Goal: Task Accomplishment & Management: Use online tool/utility

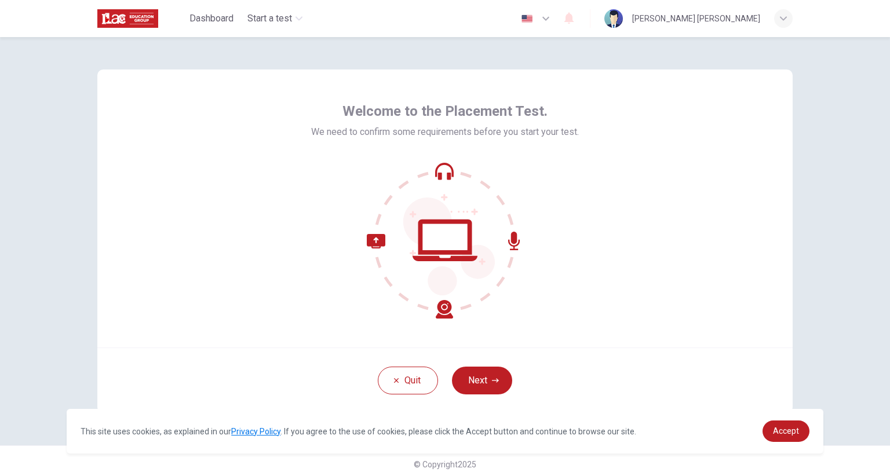
scroll to position [10, 0]
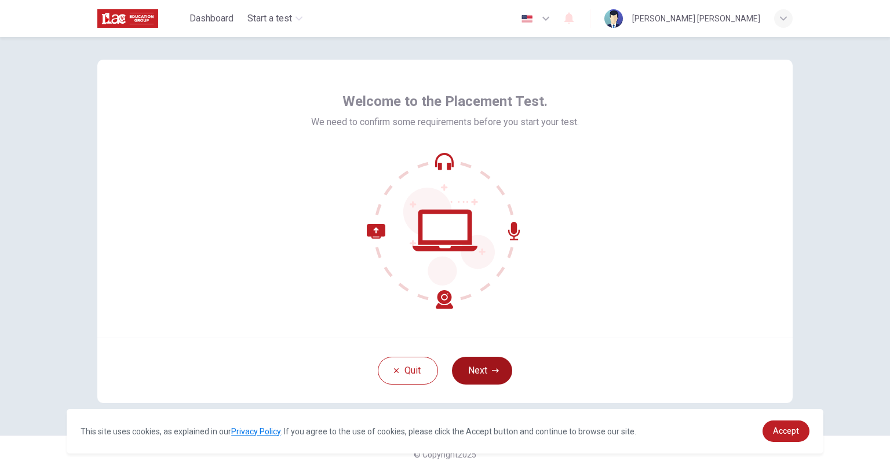
click at [473, 368] on button "Next" at bounding box center [482, 371] width 60 height 28
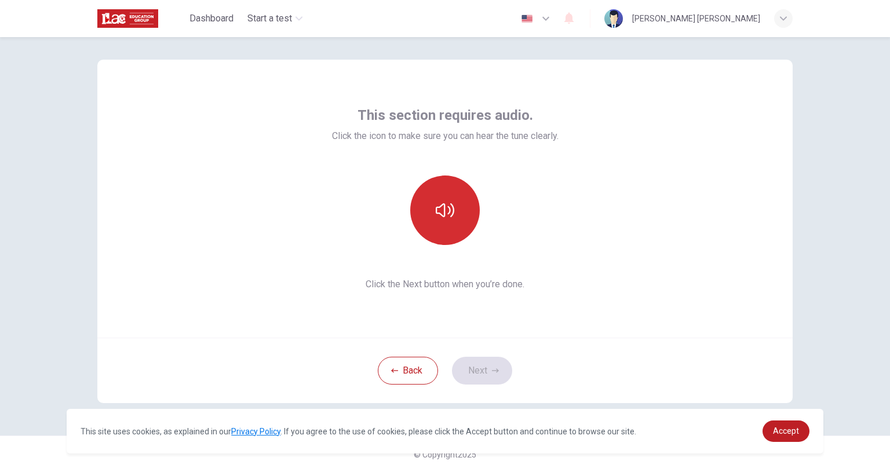
click at [442, 217] on icon "button" at bounding box center [444, 210] width 19 height 19
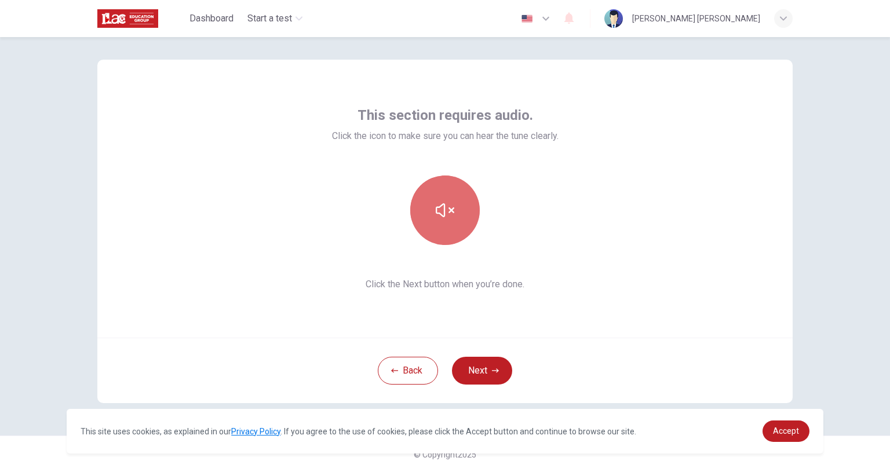
click at [442, 217] on icon "button" at bounding box center [444, 210] width 19 height 19
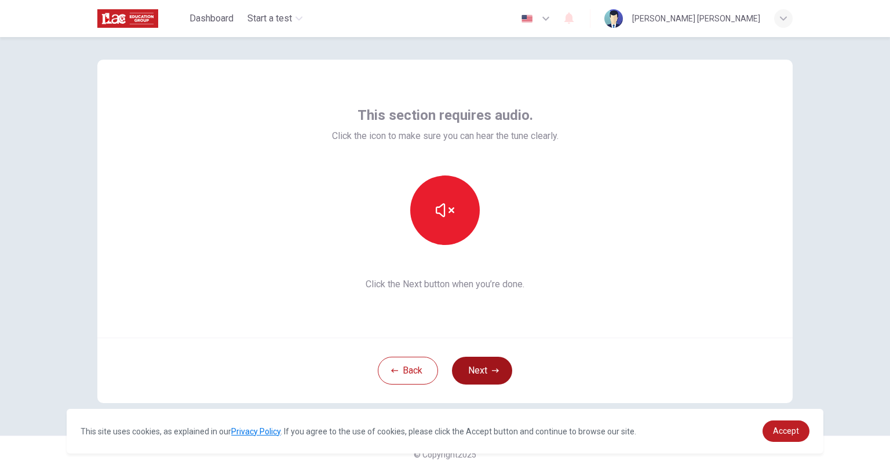
click at [484, 368] on button "Next" at bounding box center [482, 371] width 60 height 28
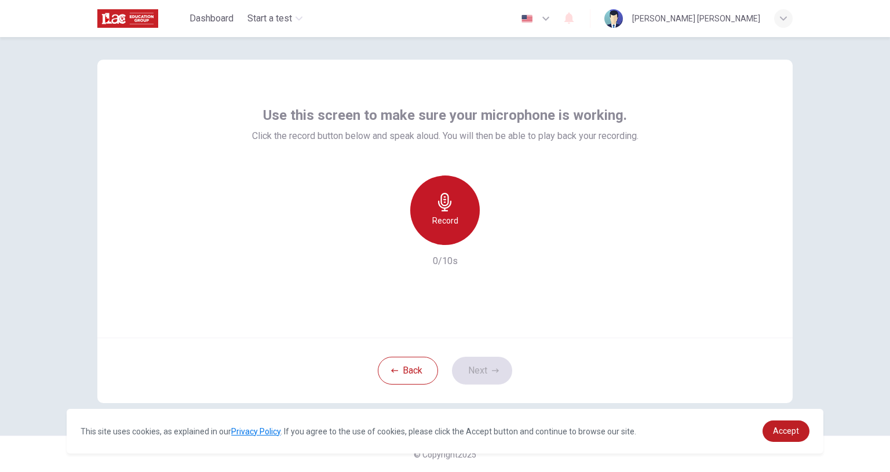
click at [440, 221] on h6 "Record" at bounding box center [445, 221] width 26 height 14
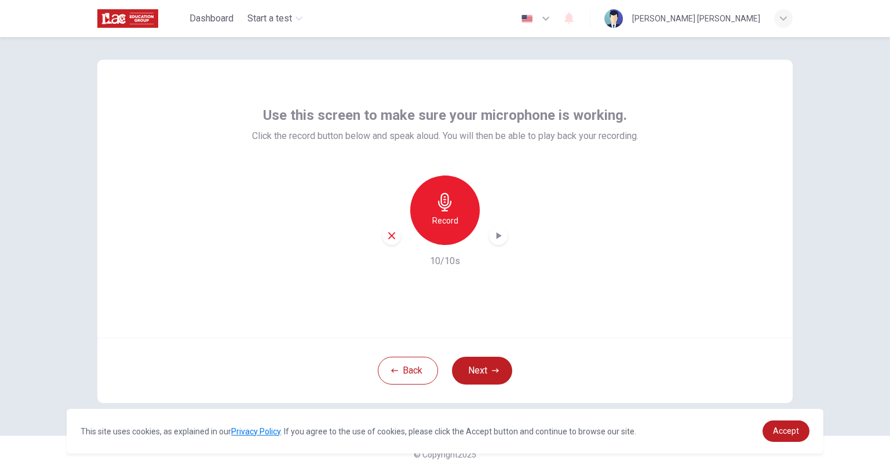
click at [496, 236] on icon "button" at bounding box center [498, 235] width 5 height 7
click at [492, 367] on icon "button" at bounding box center [495, 370] width 7 height 7
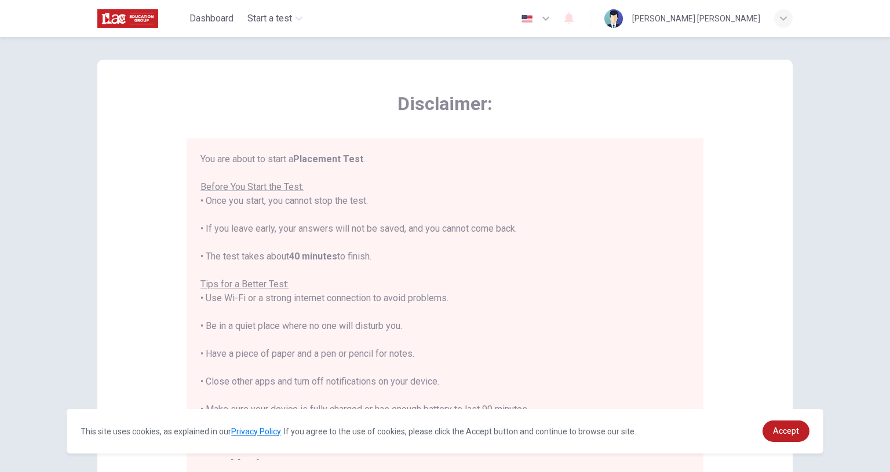
scroll to position [13, 0]
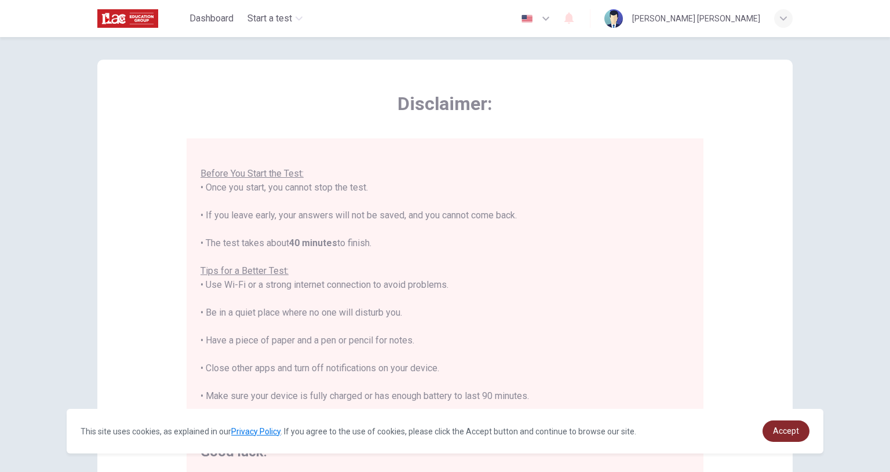
click at [783, 435] on span "Accept" at bounding box center [786, 430] width 26 height 9
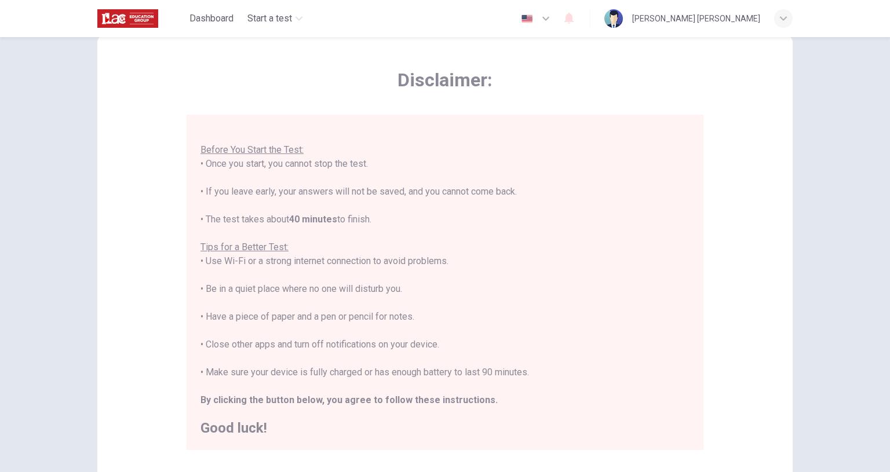
scroll to position [171, 0]
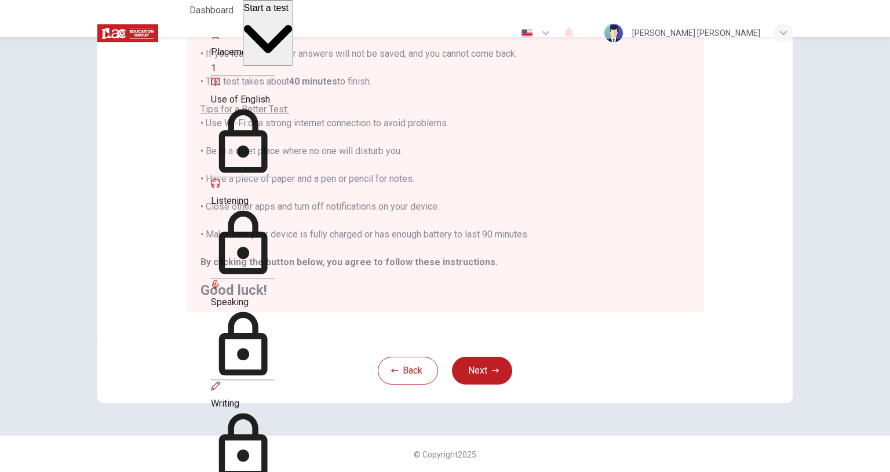
click at [288, 13] on span "Start a test" at bounding box center [266, 8] width 45 height 10
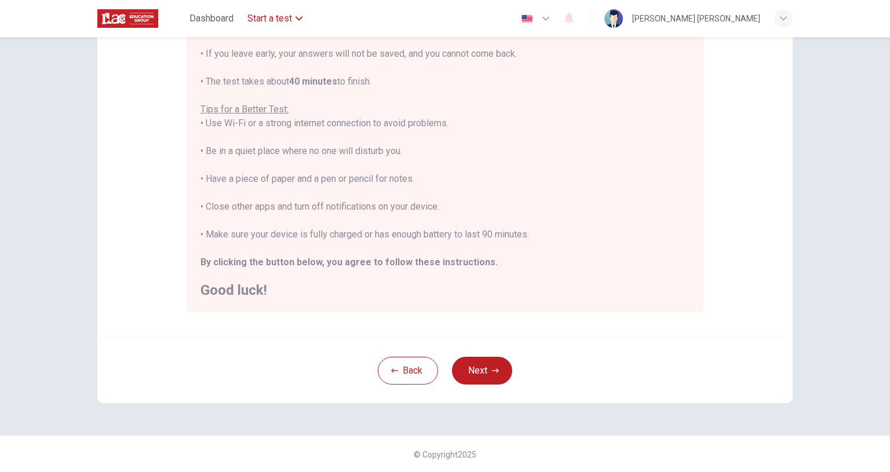
click at [290, 18] on span "Start a test" at bounding box center [269, 19] width 45 height 14
click at [492, 367] on icon "button" at bounding box center [495, 370] width 7 height 7
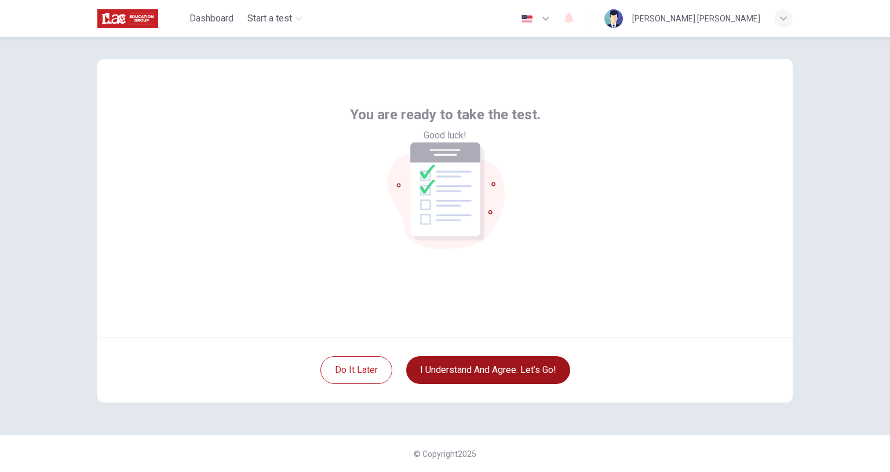
scroll to position [10, 0]
click at [478, 370] on button "I understand and agree. Let’s go!" at bounding box center [488, 371] width 164 height 28
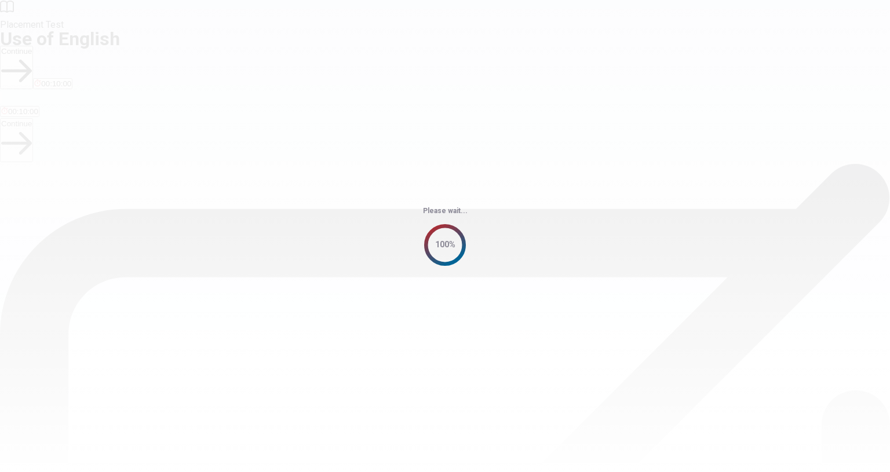
click at [883, 321] on div "Please wait... 100%" at bounding box center [445, 236] width 890 height 472
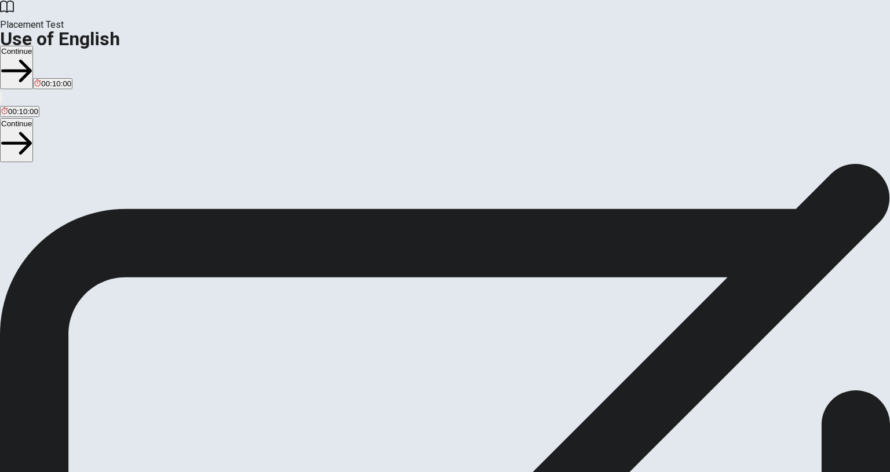
click at [33, 46] on button "Continue" at bounding box center [16, 67] width 33 height 43
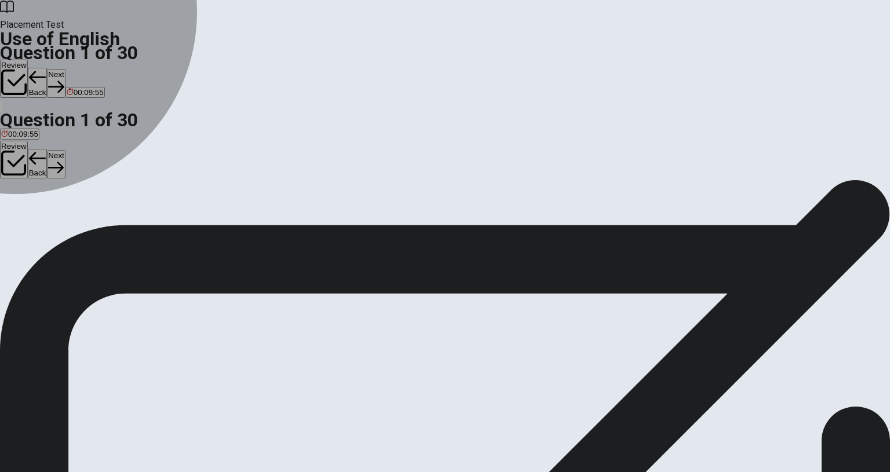
click at [71, 217] on div "C" at bounding box center [60, 212] width 23 height 9
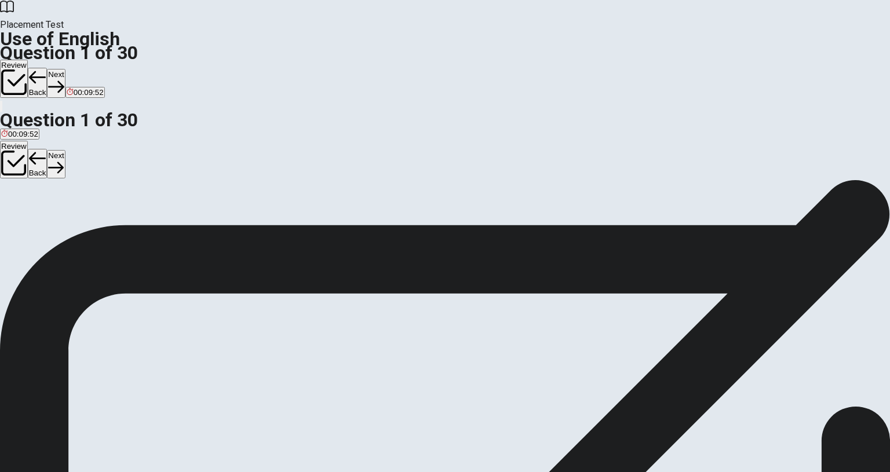
click at [84, 217] on div "D" at bounding box center [79, 212] width 10 height 9
click at [65, 69] on button "Next" at bounding box center [56, 83] width 18 height 28
click at [41, 208] on div "A" at bounding box center [21, 212] width 40 height 9
click at [65, 69] on button "Next" at bounding box center [56, 83] width 18 height 28
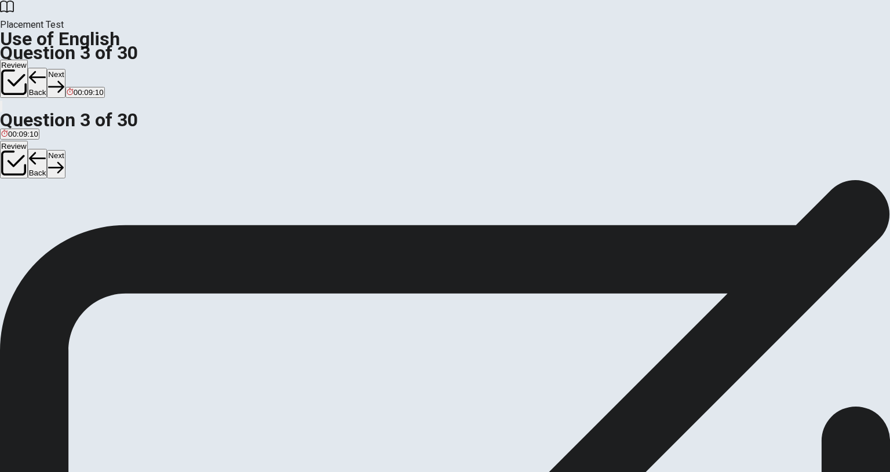
click at [57, 217] on div "C" at bounding box center [51, 212] width 10 height 9
click at [20, 208] on div "A" at bounding box center [10, 212] width 19 height 9
click at [57, 217] on div "C" at bounding box center [51, 212] width 10 height 9
click at [65, 69] on button "Next" at bounding box center [56, 83] width 18 height 28
click at [56, 217] on div "D" at bounding box center [50, 212] width 12 height 9
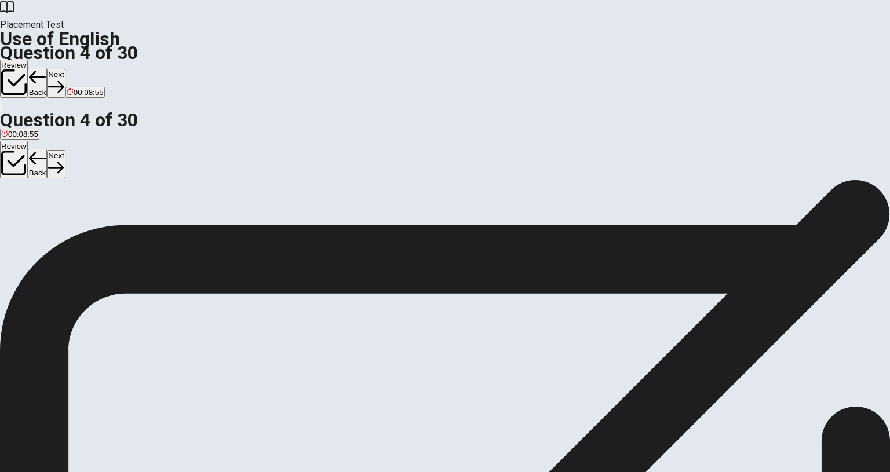
click at [65, 69] on button "Next" at bounding box center [56, 83] width 18 height 28
click at [61, 227] on button "C watch" at bounding box center [50, 217] width 23 height 20
click at [65, 69] on button "Next" at bounding box center [56, 83] width 18 height 28
click at [90, 217] on div "C" at bounding box center [76, 212] width 27 height 9
click at [630, 60] on div "Review Next 00:08:39" at bounding box center [445, 86] width 890 height 53
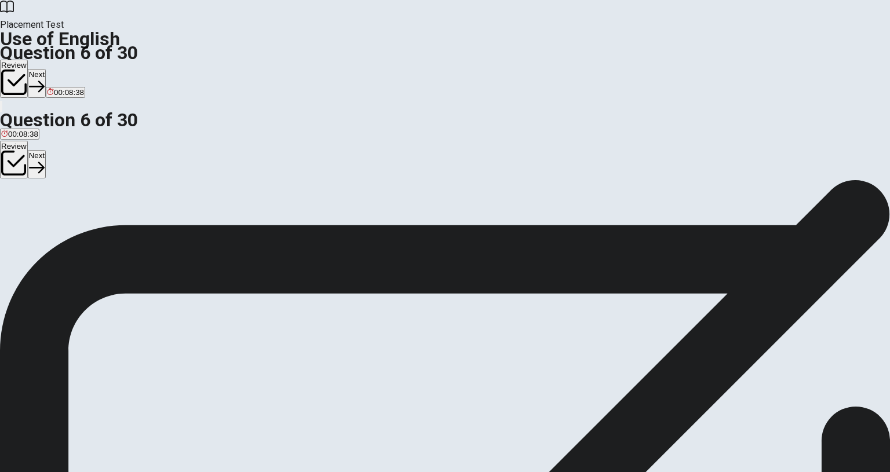
click at [46, 69] on button "Next" at bounding box center [37, 83] width 18 height 28
click at [98, 217] on div "D" at bounding box center [88, 212] width 19 height 9
click at [65, 69] on button "Next" at bounding box center [56, 83] width 18 height 28
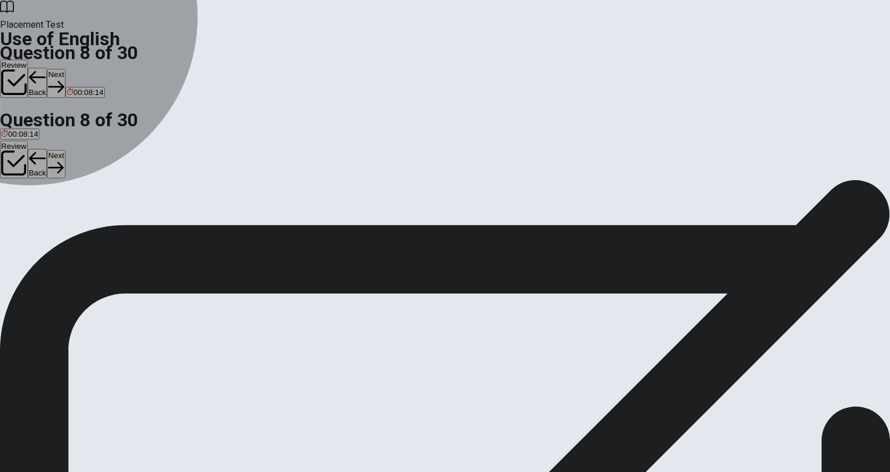
click at [41, 226] on span "Soap" at bounding box center [32, 221] width 18 height 9
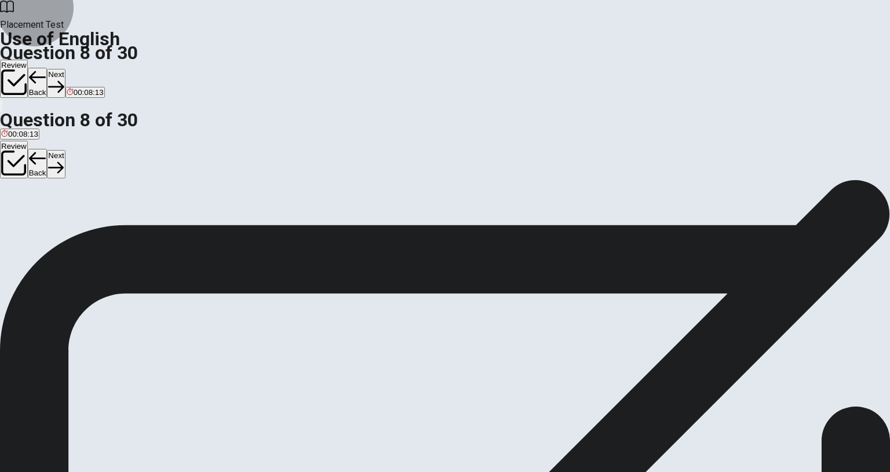
click at [65, 69] on button "Next" at bounding box center [56, 83] width 18 height 28
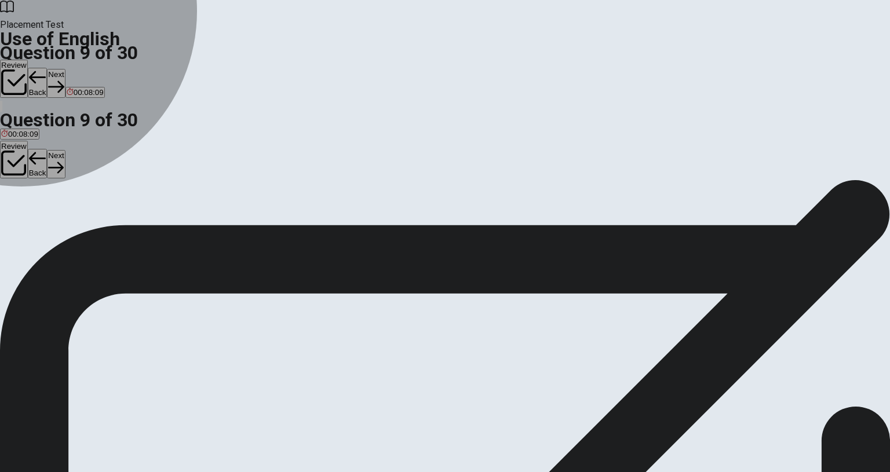
click at [21, 208] on div "A" at bounding box center [11, 212] width 20 height 9
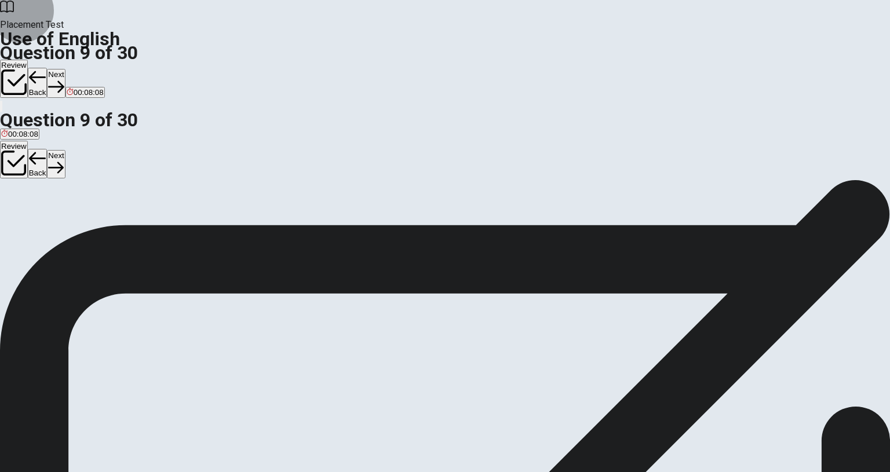
click at [65, 69] on button "Next" at bounding box center [56, 83] width 18 height 28
click at [59, 217] on div "C" at bounding box center [50, 212] width 18 height 9
click at [65, 69] on button "Next" at bounding box center [56, 83] width 18 height 28
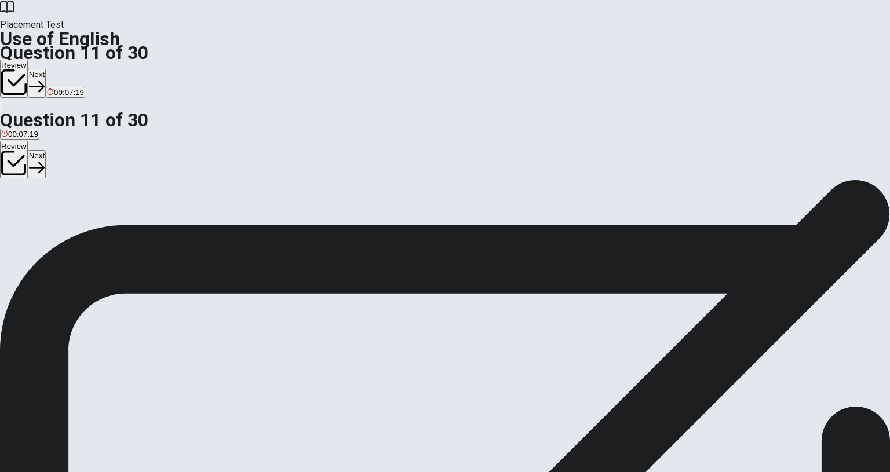
click at [0, 180] on div "Question 11 If it ___ [DATE], we will cancel the picnic. A rains B rained C rai…" at bounding box center [445, 180] width 890 height 0
click at [18, 208] on div "A" at bounding box center [9, 212] width 17 height 9
click at [637, 180] on div "Question 11 If it ___ [DATE], we will cancel the picnic. A rains B rained C rai…" at bounding box center [445, 204] width 890 height 49
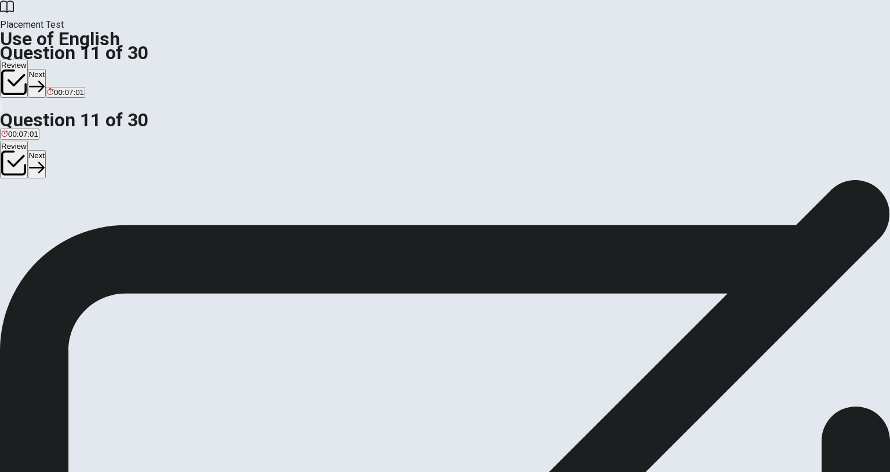
click at [537, 228] on div "Question 11 If it ___ [DATE], we will cancel the picnic. A rains B rained C rai…" at bounding box center [445, 204] width 890 height 49
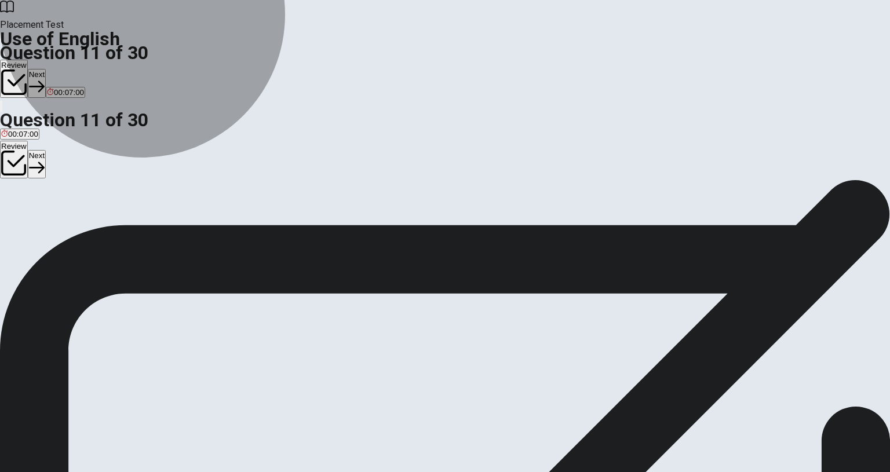
click at [19, 207] on button "A rains" at bounding box center [9, 217] width 19 height 20
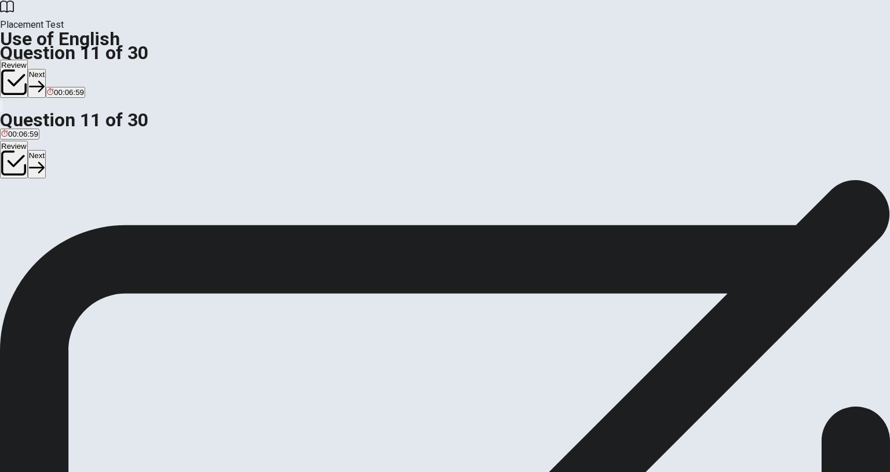
click at [46, 69] on button "Next" at bounding box center [37, 83] width 18 height 28
click at [614, 228] on div "Question 12 The work ___ completed by next week. A is B are C were D will be" at bounding box center [445, 204] width 890 height 49
click at [656, 199] on div "Question 12 The work ___ completed by next week. A is B are C were D will be" at bounding box center [445, 204] width 890 height 49
click at [64, 227] on button "D will be" at bounding box center [53, 217] width 24 height 20
click at [64, 81] on icon "button" at bounding box center [56, 87] width 16 height 12
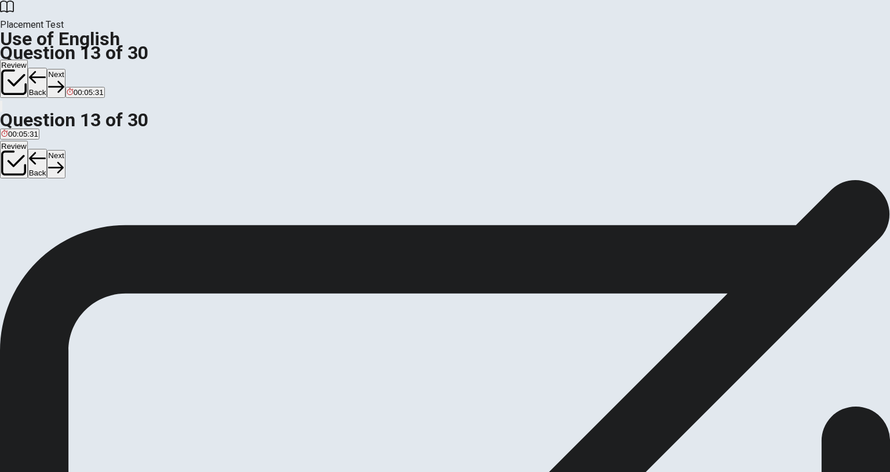
click at [76, 217] on div "D" at bounding box center [68, 212] width 17 height 9
click at [39, 217] on div "B" at bounding box center [33, 212] width 13 height 9
click at [78, 227] on button "D rings" at bounding box center [67, 217] width 19 height 20
click at [65, 69] on button "Next" at bounding box center [56, 83] width 18 height 28
click at [69, 227] on button "D lived" at bounding box center [61, 217] width 18 height 20
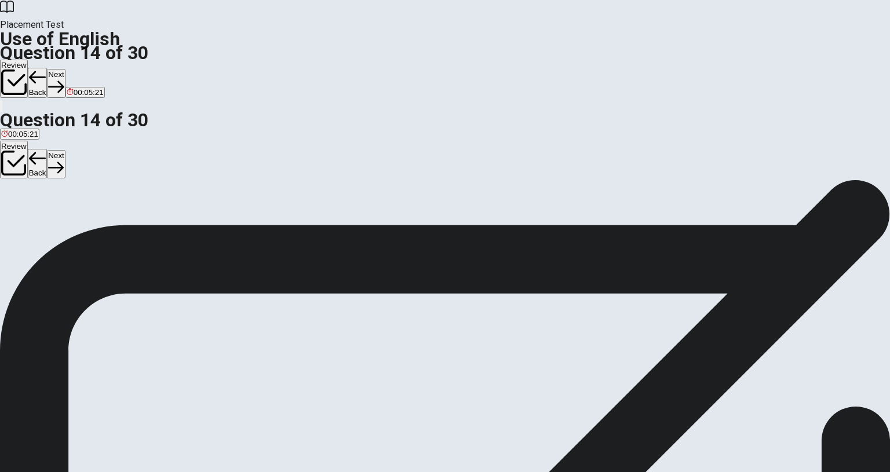
click at [65, 69] on button "Next" at bounding box center [56, 83] width 18 height 28
click at [21, 208] on div "A" at bounding box center [11, 212] width 20 height 9
click at [65, 69] on button "Next" at bounding box center [56, 83] width 18 height 28
click at [53, 227] on button "B pilot" at bounding box center [44, 217] width 16 height 20
click at [46, 69] on button "Next" at bounding box center [37, 83] width 18 height 28
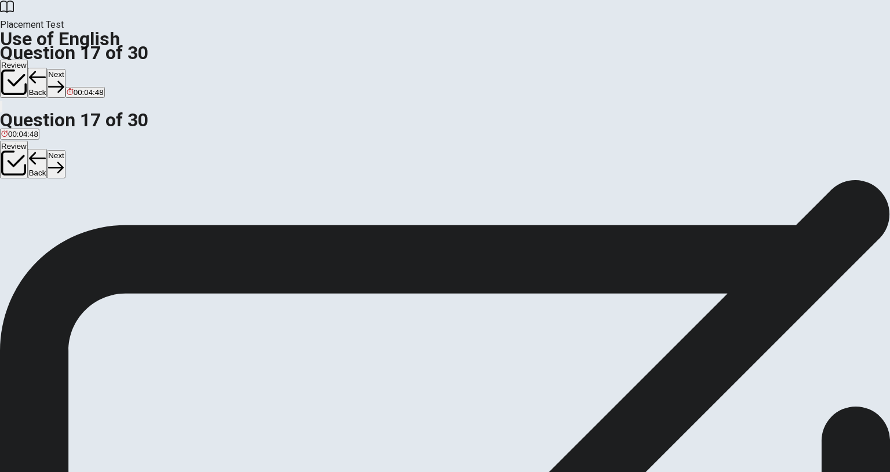
click at [66, 207] on button "A arrives temporarily" at bounding box center [33, 217] width 66 height 20
click at [65, 69] on button "Next" at bounding box center [56, 83] width 18 height 28
click at [118, 226] on span "examine carefully" at bounding box center [88, 221] width 60 height 9
click at [65, 69] on button "Next" at bounding box center [56, 83] width 18 height 28
click at [57, 226] on span "complete" at bounding box center [41, 221] width 31 height 9
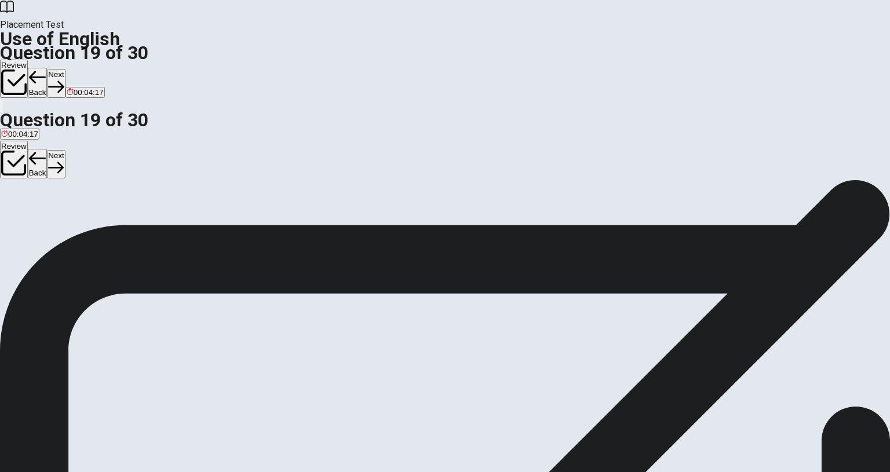
click at [65, 69] on button "Next" at bounding box center [56, 83] width 18 height 28
click at [47, 68] on button "Back" at bounding box center [38, 83] width 20 height 30
click at [111, 227] on button "D ignore" at bounding box center [99, 217] width 24 height 20
click at [58, 227] on button "B complete" at bounding box center [42, 217] width 34 height 20
click at [65, 69] on button "Next" at bounding box center [56, 83] width 18 height 28
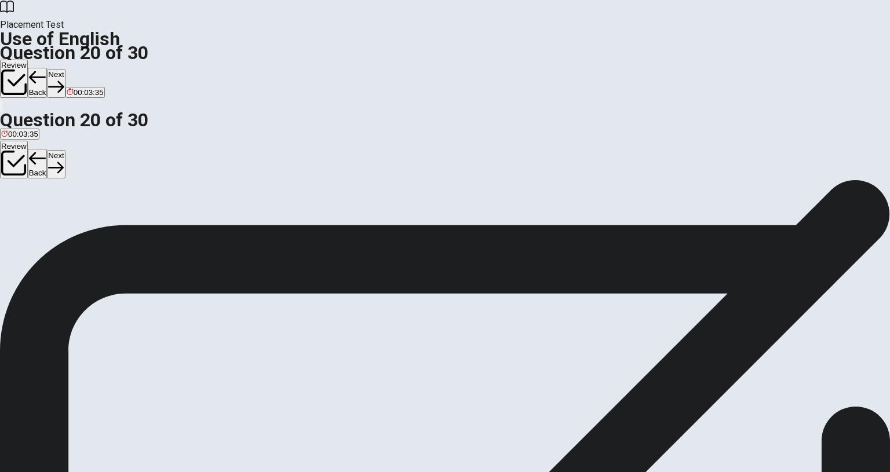
click at [31, 222] on span "an" at bounding box center [26, 221] width 9 height 9
click at [65, 69] on button "Next" at bounding box center [56, 83] width 18 height 28
click at [75, 226] on span "can" at bounding box center [68, 221] width 13 height 9
click at [45, 79] on icon "button" at bounding box center [37, 87] width 16 height 16
click at [47, 68] on button "Back" at bounding box center [38, 83] width 20 height 30
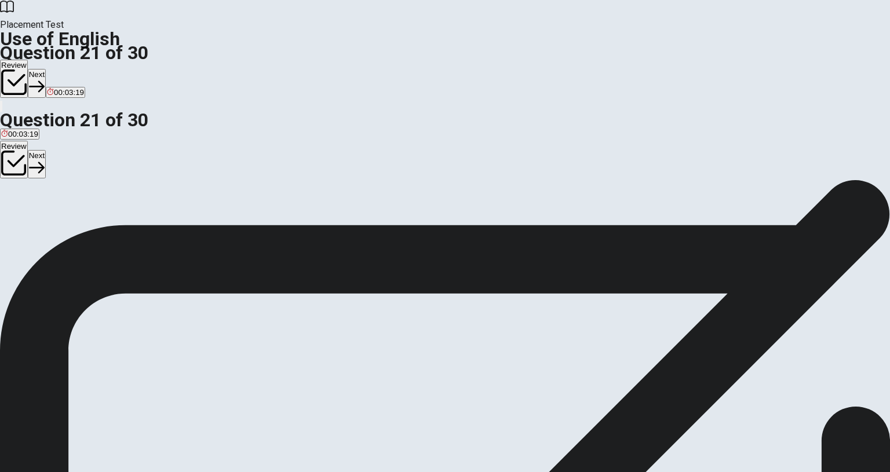
click at [41, 220] on button "B don’t" at bounding box center [30, 217] width 19 height 20
click at [61, 227] on button "C won’t" at bounding box center [51, 217] width 20 height 20
click at [46, 69] on button "Next" at bounding box center [37, 83] width 18 height 28
click at [42, 227] on button "C a" at bounding box center [38, 217] width 8 height 20
click at [65, 69] on button "Next" at bounding box center [56, 83] width 18 height 28
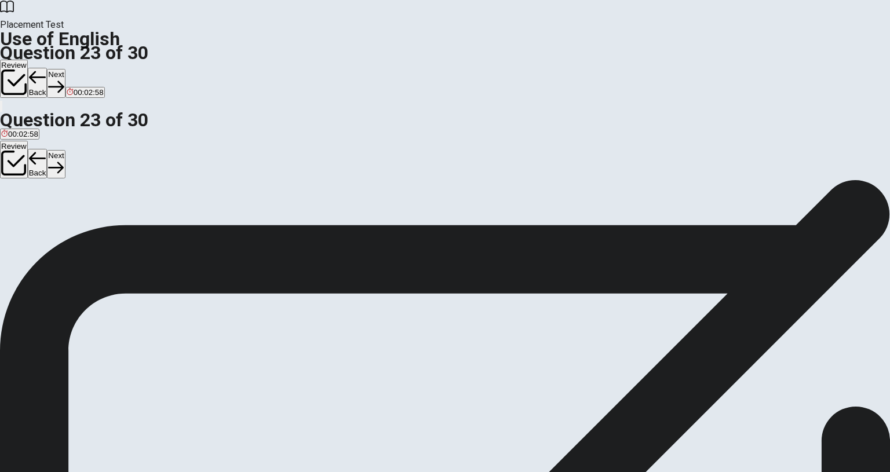
click at [19, 227] on button "B on" at bounding box center [13, 217] width 11 height 20
click at [65, 69] on button "Next" at bounding box center [56, 83] width 18 height 28
click at [54, 226] on span "is" at bounding box center [52, 221] width 6 height 9
click at [65, 69] on button "Next" at bounding box center [56, 83] width 18 height 28
click at [81, 227] on button "B was cooking" at bounding box center [58, 217] width 45 height 20
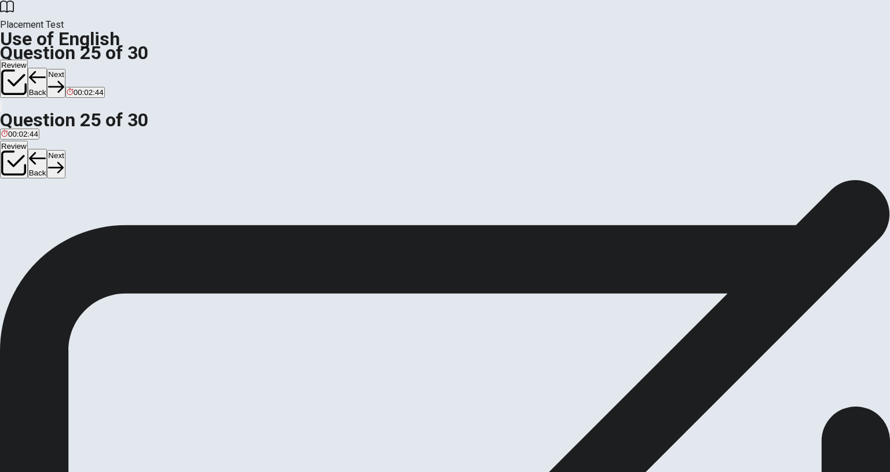
click at [65, 69] on button "Next" at bounding box center [56, 83] width 18 height 28
click at [108, 227] on button "D acceptable" at bounding box center [88, 217] width 39 height 20
click at [46, 69] on button "Next" at bounding box center [37, 83] width 18 height 28
click at [127, 224] on span "examine similarities" at bounding box center [93, 221] width 67 height 9
click at [65, 69] on button "Next" at bounding box center [56, 83] width 18 height 28
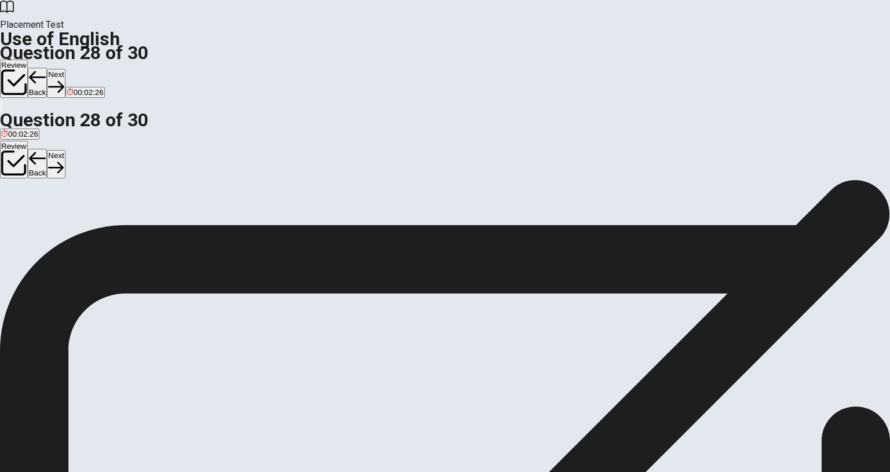
click at [71, 227] on button "C verify" at bounding box center [60, 217] width 21 height 20
click at [65, 69] on button "Next" at bounding box center [56, 83] width 18 height 28
click at [28, 207] on button "A watch it" at bounding box center [14, 217] width 28 height 20
click at [64, 79] on icon "button" at bounding box center [56, 87] width 16 height 16
click at [58, 227] on button "B because" at bounding box center [42, 217] width 31 height 20
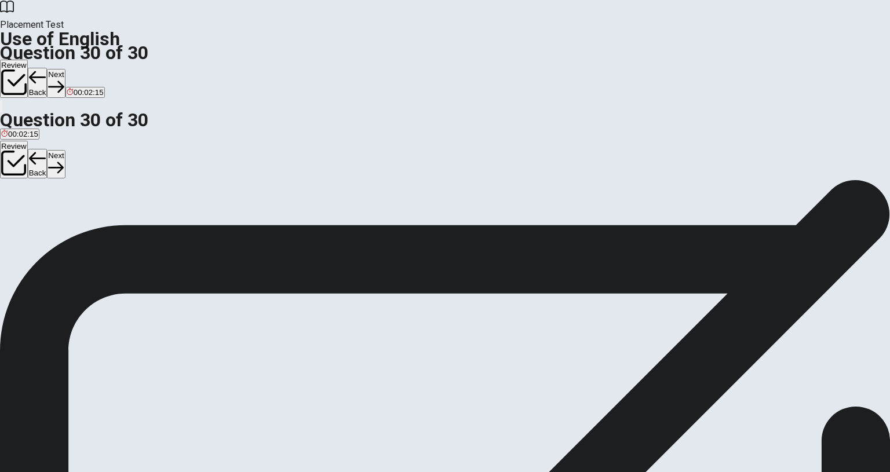
click at [65, 69] on button "Next" at bounding box center [56, 83] width 18 height 28
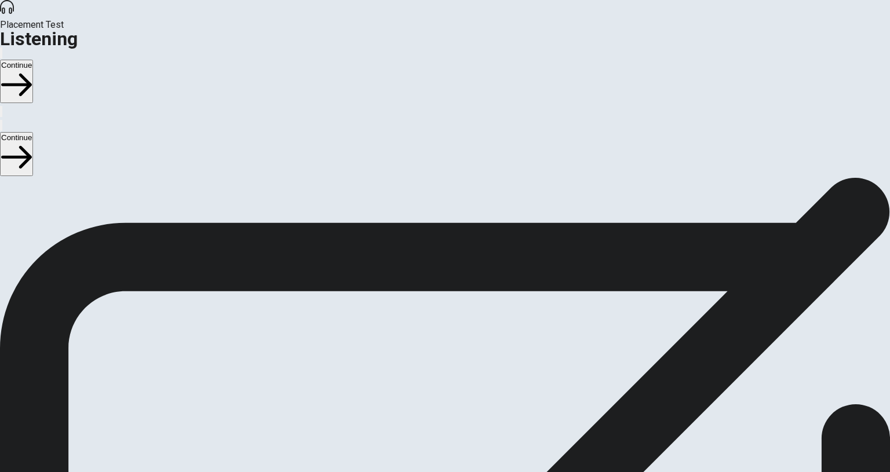
click at [33, 60] on button "Continue" at bounding box center [16, 81] width 33 height 43
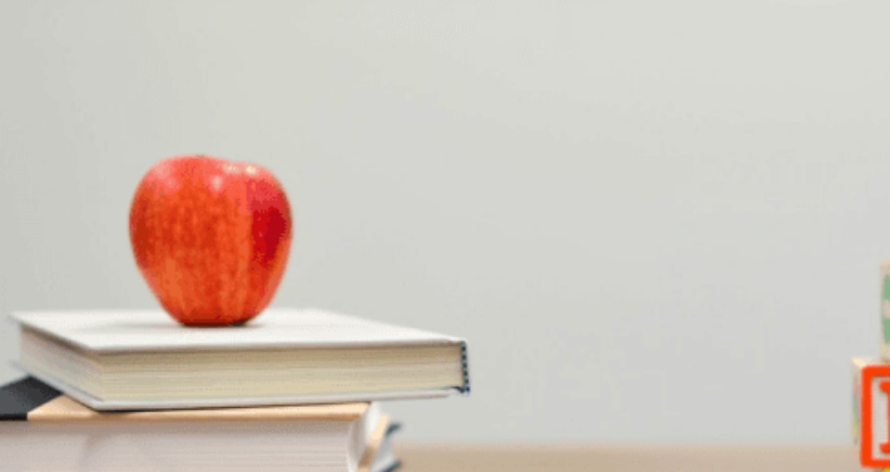
scroll to position [23, 0]
click at [832, 177] on div "Question 1 What does the man decide at the end? A He will visit [GEOGRAPHIC_DAT…" at bounding box center [445, 177] width 890 height 0
click at [208, 313] on button "C The Colosseum" at bounding box center [180, 303] width 56 height 20
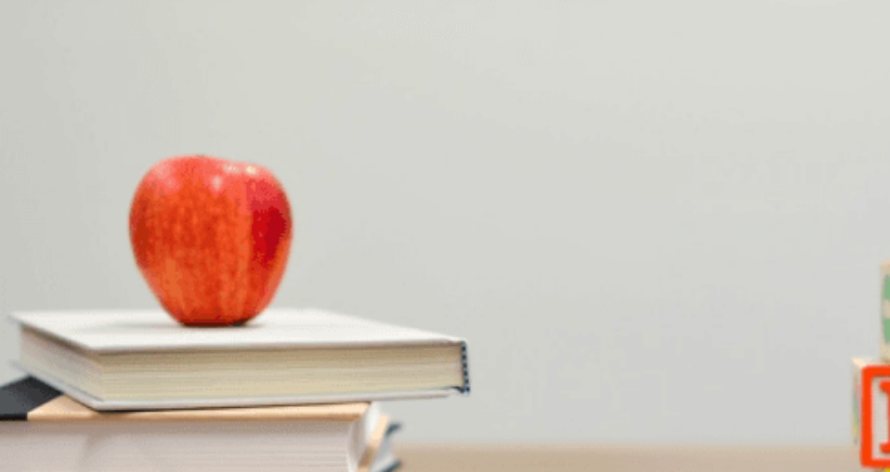
click at [208, 293] on button "C The Colosseum" at bounding box center [180, 303] width 56 height 20
click at [667, 265] on div "Question 2 What does the woman mention about Greek food? A It is difficult to f…" at bounding box center [445, 241] width 890 height 49
click at [122, 206] on span "He will visit [GEOGRAPHIC_DATA]" at bounding box center [61, 210] width 120 height 9
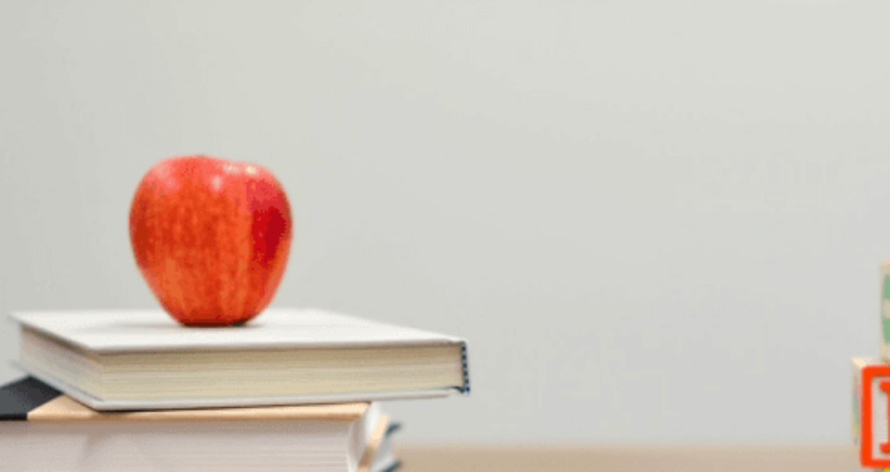
click at [151, 293] on button "B The Parthenon" at bounding box center [124, 303] width 53 height 20
click at [489, 400] on span "[GEOGRAPHIC_DATA] and [GEOGRAPHIC_DATA]" at bounding box center [450, 404] width 178 height 9
click at [383, 342] on button "D It has famous ancient ruins" at bounding box center [336, 352] width 94 height 20
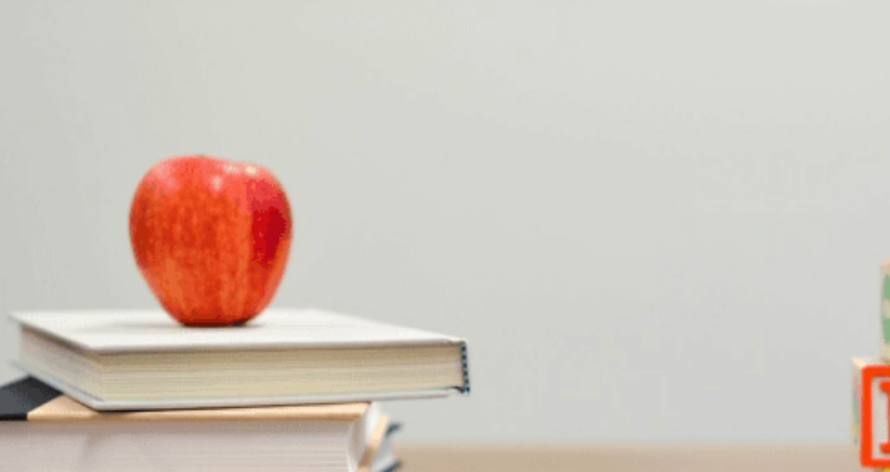
scroll to position [225, 0]
click at [199, 264] on button "C It uses fresh ingredients" at bounding box center [156, 254] width 85 height 20
click at [33, 60] on button "Continue" at bounding box center [16, 81] width 33 height 43
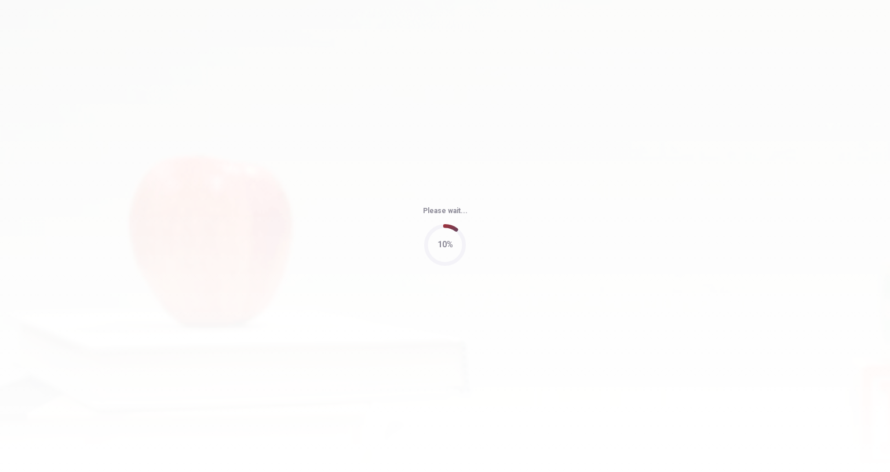
type input "64"
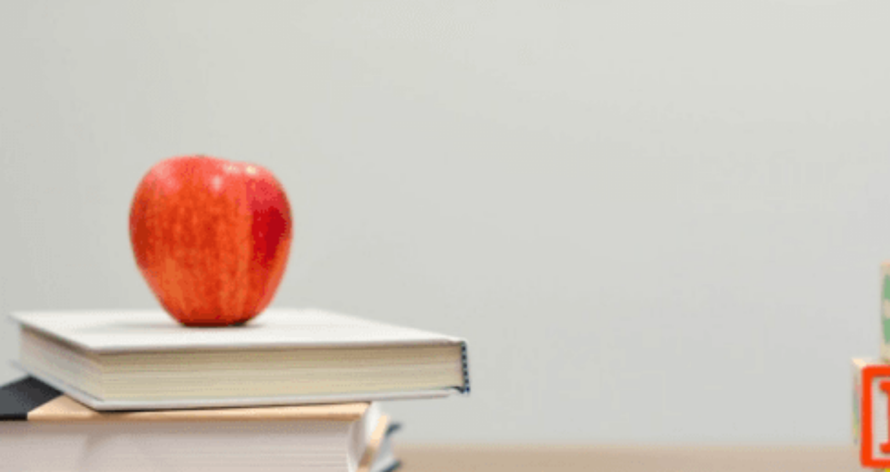
scroll to position [482, 0]
click at [125, 324] on button "B A scenic mountain route" at bounding box center [83, 326] width 85 height 20
click at [69, 219] on button "A Ten to eleven hours" at bounding box center [34, 229] width 69 height 20
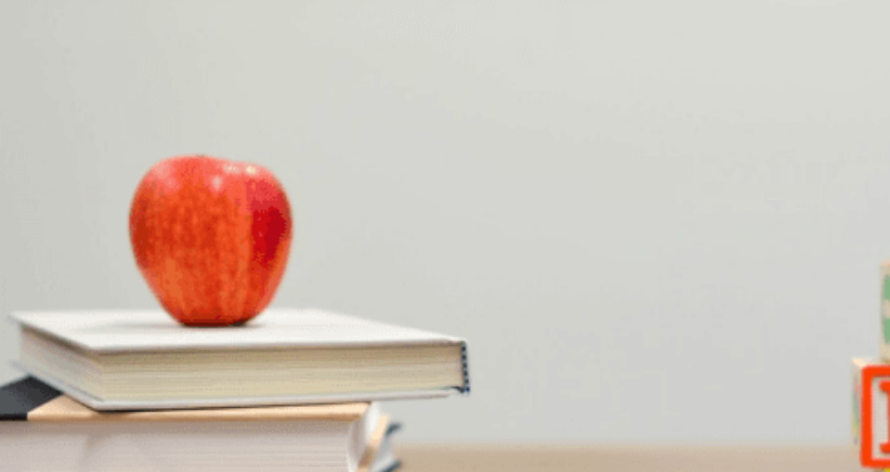
click at [214, 365] on button "C Because it’s peak season" at bounding box center [170, 375] width 90 height 20
click at [138, 268] on button "B Make a checklist" at bounding box center [109, 278] width 60 height 20
click at [42, 413] on button "A A hiking trip" at bounding box center [21, 423] width 42 height 20
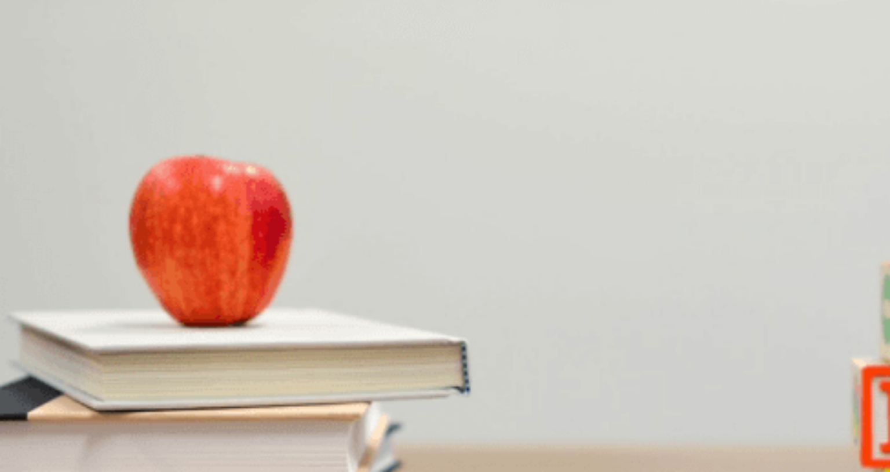
click at [191, 413] on button "D A road trip" at bounding box center [172, 423] width 38 height 20
click at [33, 60] on button "Continue" at bounding box center [16, 81] width 33 height 43
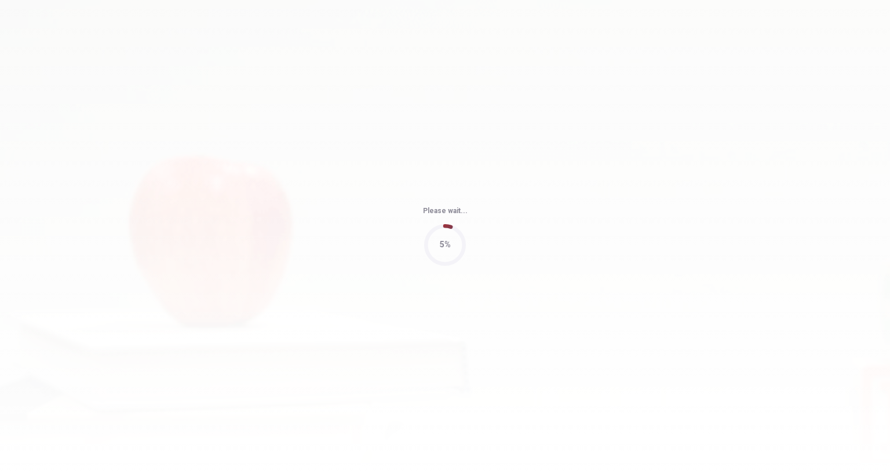
type input "60"
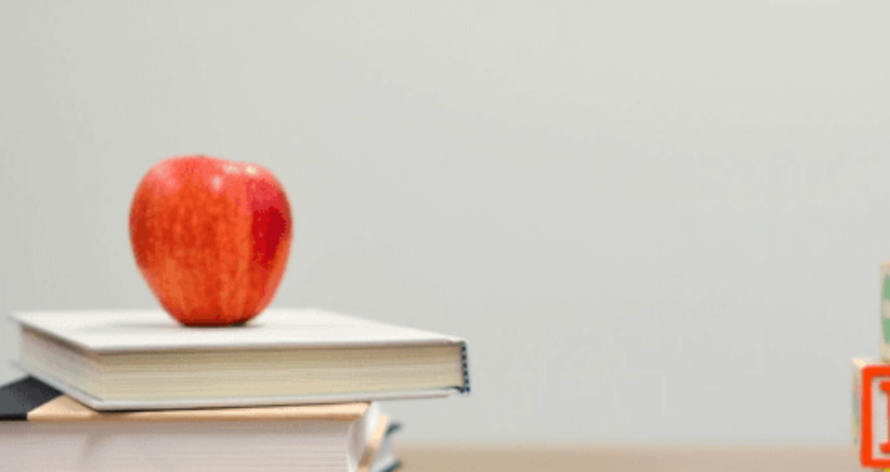
scroll to position [246, 0]
click at [174, 287] on button "D [DATE]" at bounding box center [161, 278] width 27 height 20
click at [184, 352] on span "What logistical concerns does the man raise?" at bounding box center [92, 357] width 184 height 11
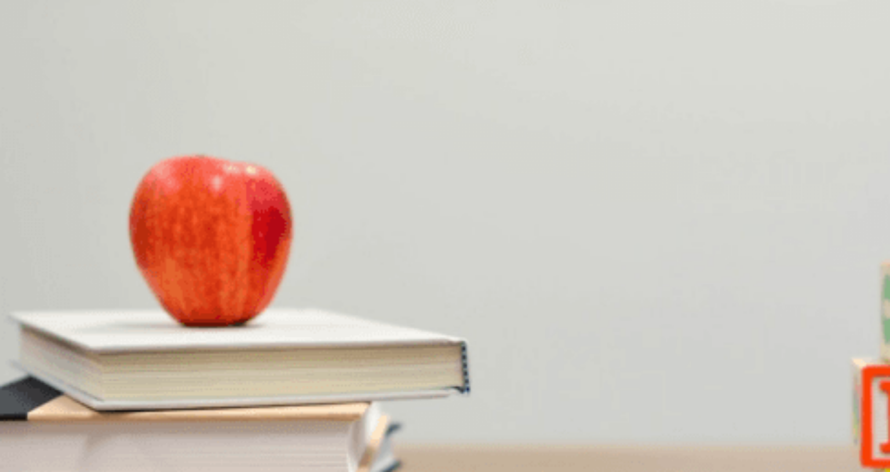
scroll to position [1075, 0]
click at [269, 401] on span "What type of team-building activity does the woman suggest first?" at bounding box center [134, 406] width 269 height 11
click at [194, 219] on button "B A cooking class or escape room" at bounding box center [138, 229] width 111 height 20
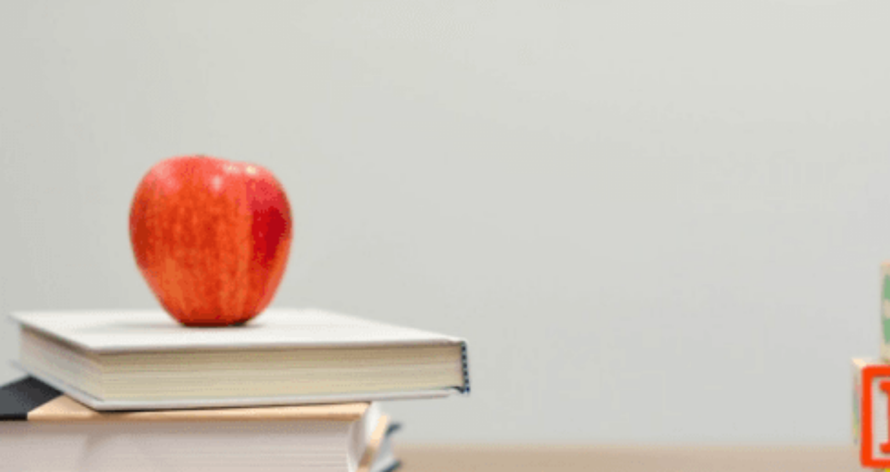
click at [148, 287] on button "C Next week" at bounding box center [128, 278] width 38 height 20
click at [92, 316] on button "A It depends on the weather" at bounding box center [46, 326] width 92 height 20
click at [228, 413] on button "C A hiking trip or ropes course" at bounding box center [179, 423] width 98 height 20
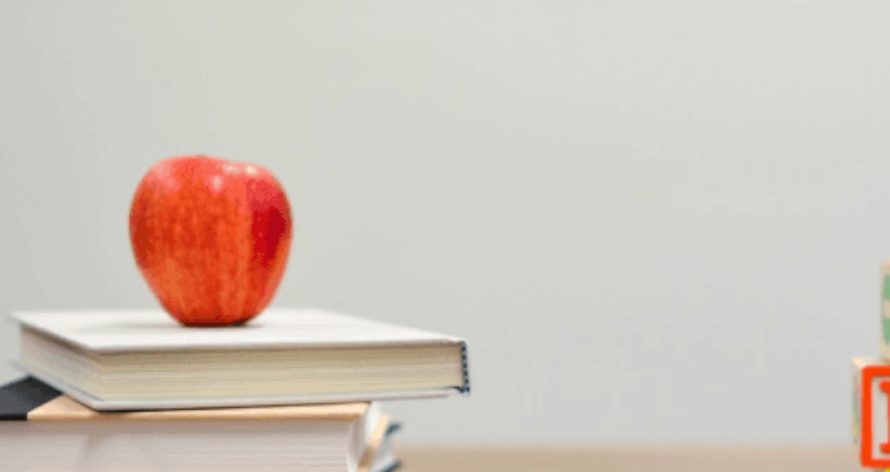
scroll to position [824, 0]
click at [152, 365] on button "B Transportation and cost" at bounding box center [110, 375] width 83 height 20
click at [33, 60] on button "Continue" at bounding box center [16, 81] width 33 height 43
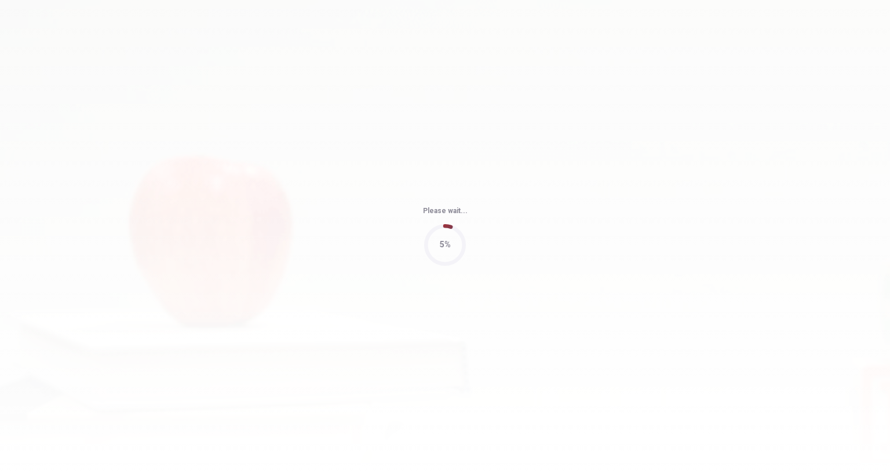
type input "61"
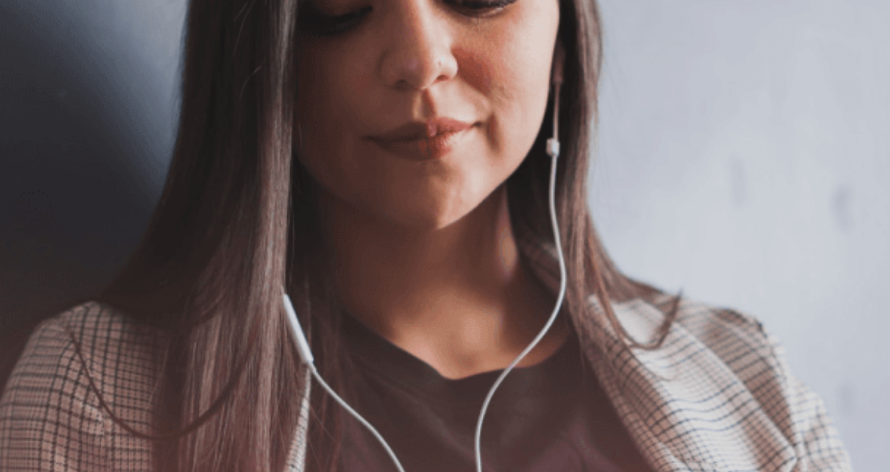
scroll to position [153, 0]
click at [33, 60] on button "Continue" at bounding box center [16, 81] width 33 height 43
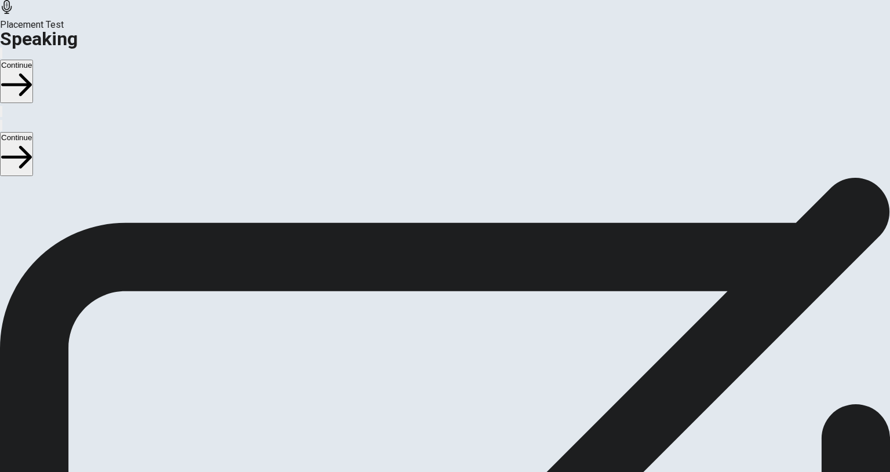
scroll to position [59, 0]
click at [466, 437] on span "Stop Recording" at bounding box center [444, 449] width 41 height 25
click at [429, 358] on icon "Record Again" at bounding box center [429, 358] width 0 height 0
click at [466, 316] on div "Stop Recording" at bounding box center [444, 389] width 41 height 147
click at [429, 358] on icon "Record Again" at bounding box center [429, 358] width 0 height 0
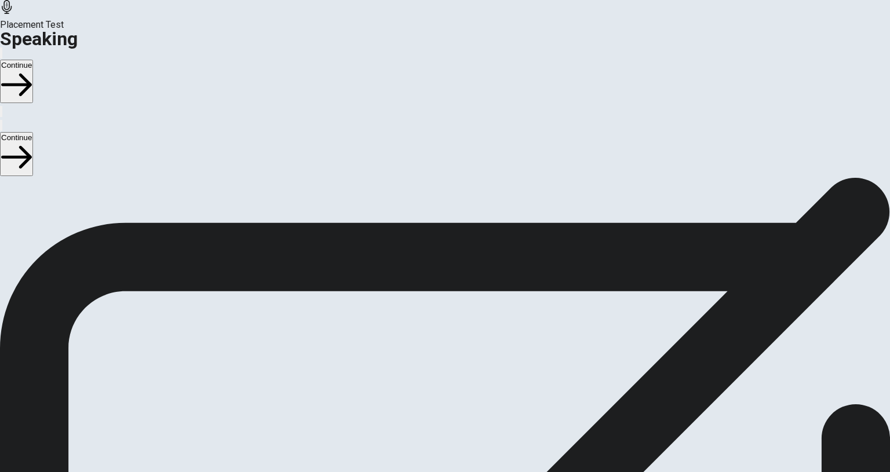
click at [466, 437] on span "Stop Recording" at bounding box center [444, 449] width 41 height 25
click at [443, 358] on icon "Play Audio" at bounding box center [437, 365] width 11 height 14
click at [442, 358] on icon "Record Again" at bounding box center [436, 365] width 14 height 14
click at [466, 437] on span "Stop Recording" at bounding box center [444, 449] width 41 height 25
click at [429, 358] on icon "Record Again" at bounding box center [429, 358] width 0 height 0
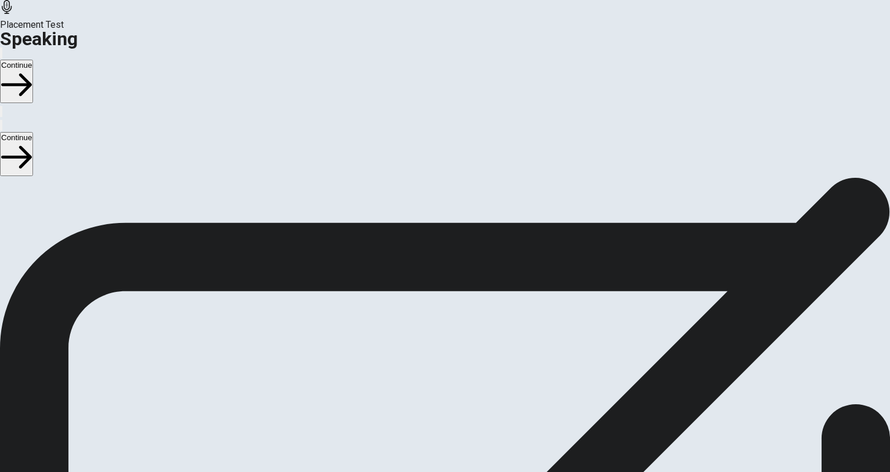
click at [459, 390] on icon at bounding box center [444, 410] width 30 height 41
click at [429, 358] on icon "Record Again" at bounding box center [429, 358] width 0 height 0
click at [466, 390] on icon at bounding box center [444, 410] width 41 height 41
click at [431, 358] on icon "Play Audio" at bounding box center [431, 358] width 0 height 0
click at [444, 358] on icon "Pause Audio" at bounding box center [438, 365] width 12 height 14
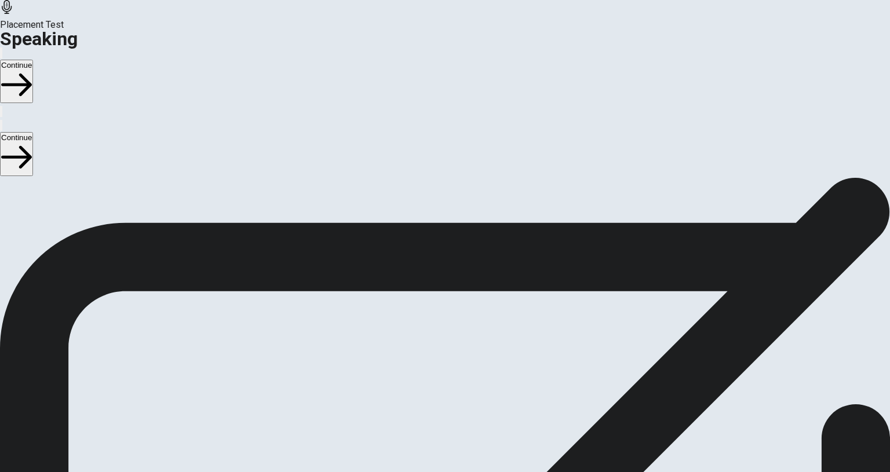
click at [33, 60] on button "Continue" at bounding box center [16, 81] width 33 height 43
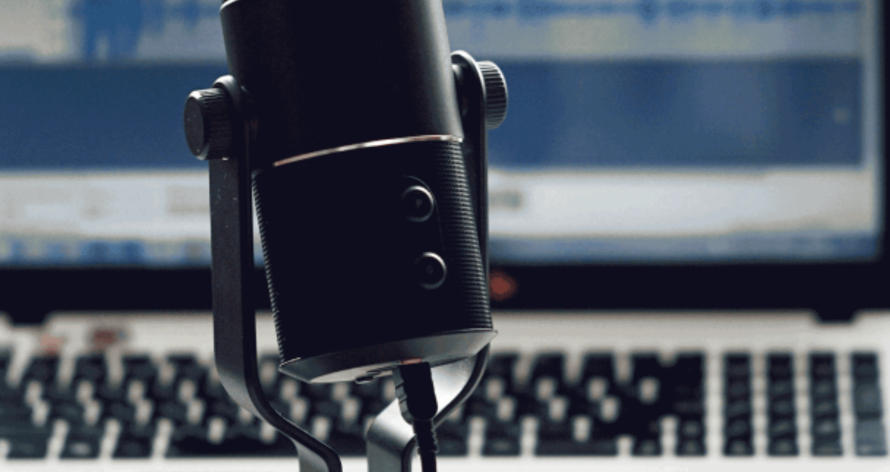
click at [33, 60] on button "Continue" at bounding box center [16, 81] width 33 height 43
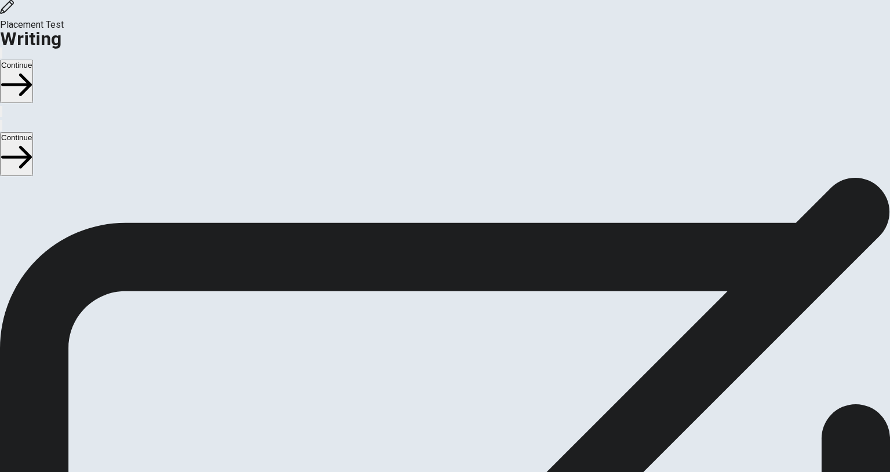
click at [33, 60] on button "Continue" at bounding box center [16, 81] width 33 height 43
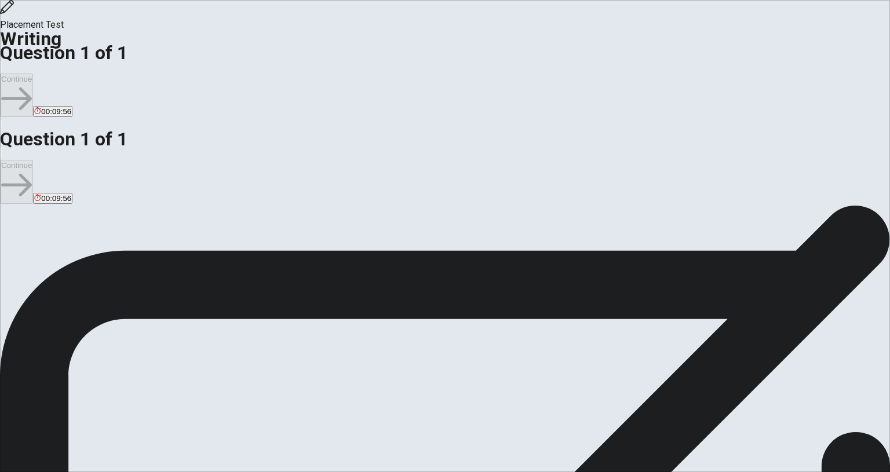
scroll to position [71, 0]
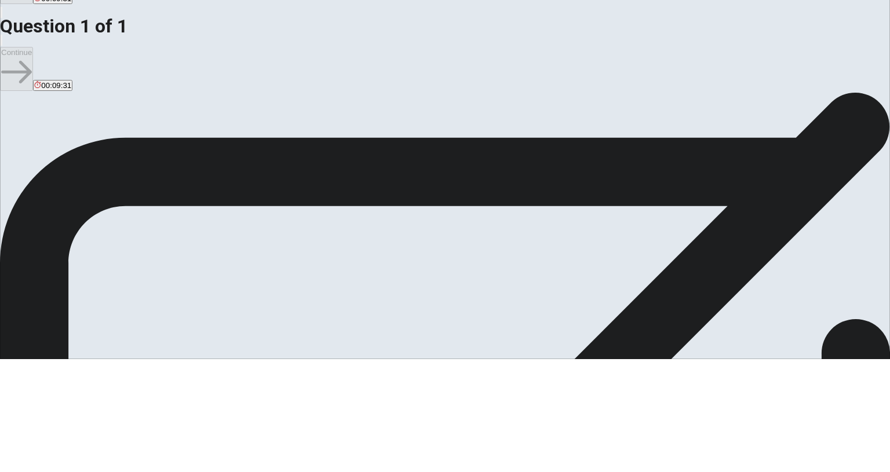
scroll to position [0, 0]
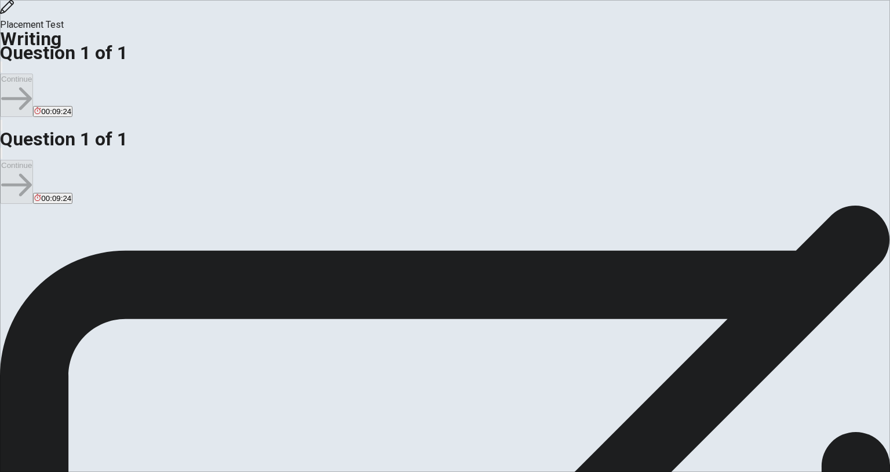
type textarea "i"
type textarea "I"
drag, startPoint x: 516, startPoint y: 118, endPoint x: 472, endPoint y: 120, distance: 44.1
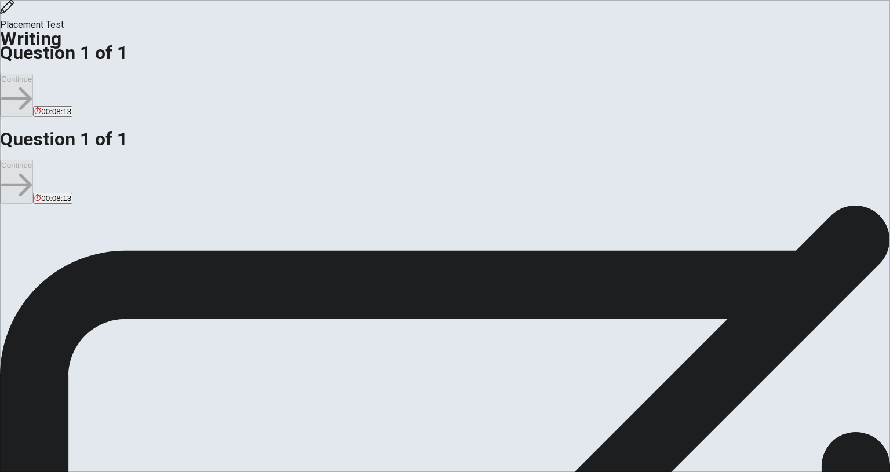
drag, startPoint x: 746, startPoint y: 120, endPoint x: 713, endPoint y: 120, distance: 32.4
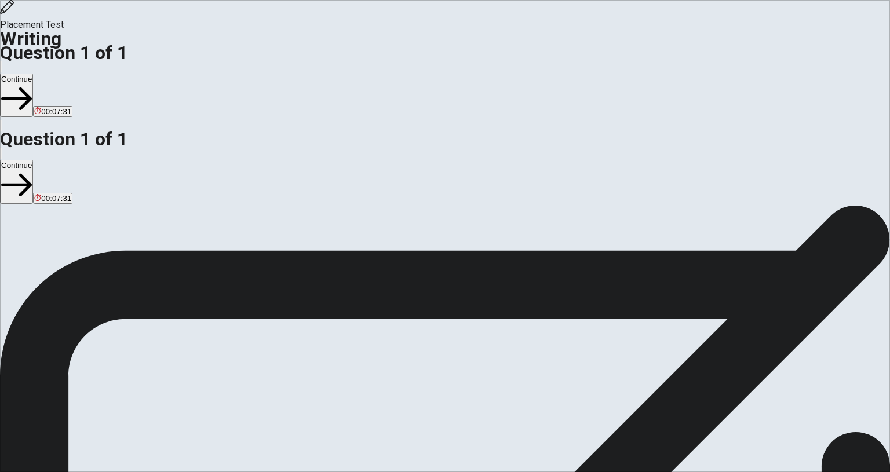
drag, startPoint x: 572, startPoint y: 130, endPoint x: 545, endPoint y: 135, distance: 27.6
drag, startPoint x: 727, startPoint y: 122, endPoint x: 700, endPoint y: 120, distance: 27.3
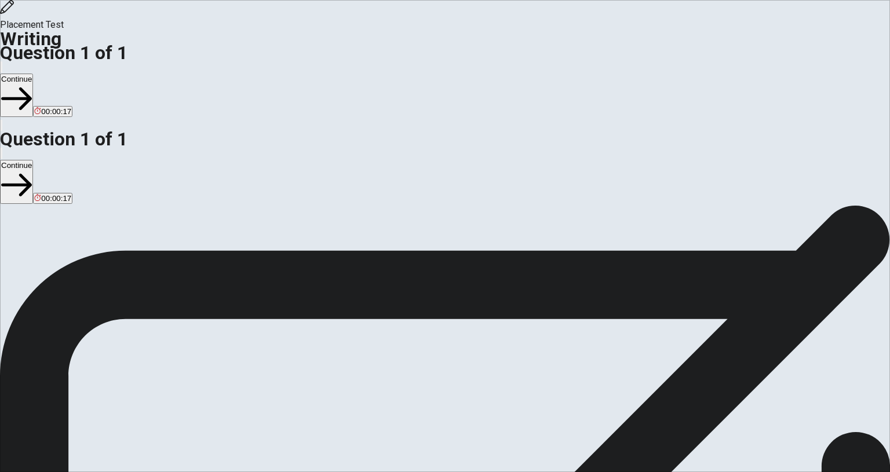
type textarea "I feel proud of myself for being a very cheerful person, to be happy most of th…"
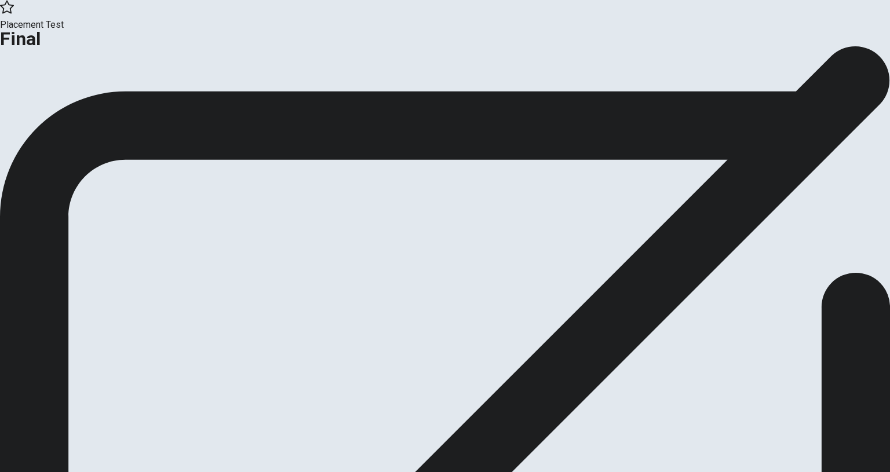
click at [47, 103] on button "Continue" at bounding box center [23, 95] width 47 height 16
